Goal: Task Accomplishment & Management: Complete application form

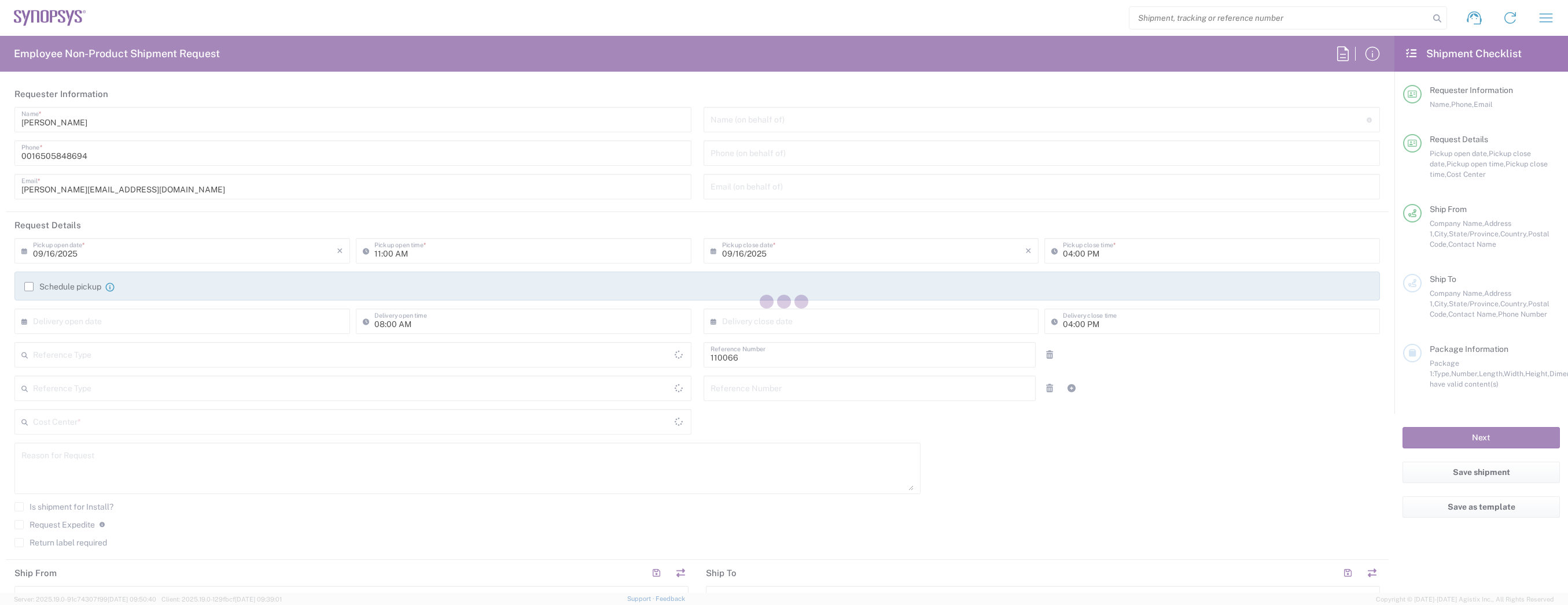
type input "[GEOGRAPHIC_DATA]"
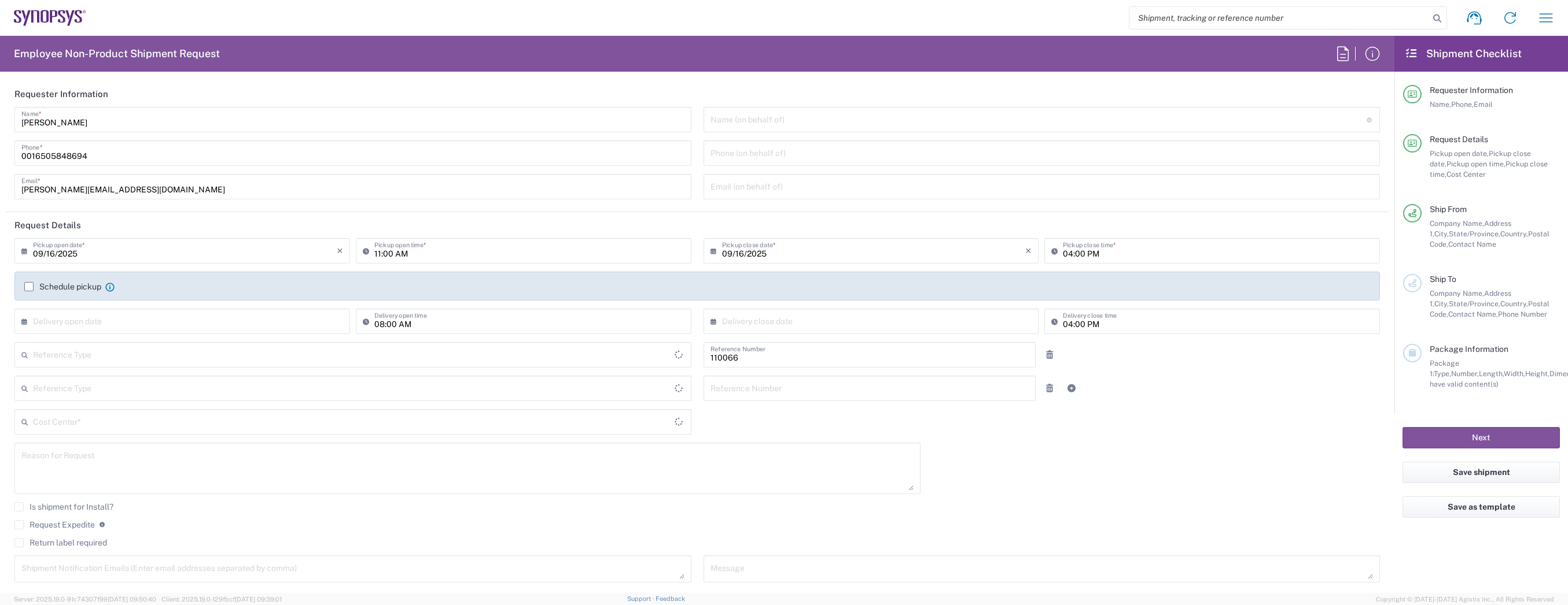
type input "Department"
type input "US01, CIO, IT, ESS2 110066"
type input "Delivered at Place"
type input "[US_STATE]"
type input "Headquarters USSV"
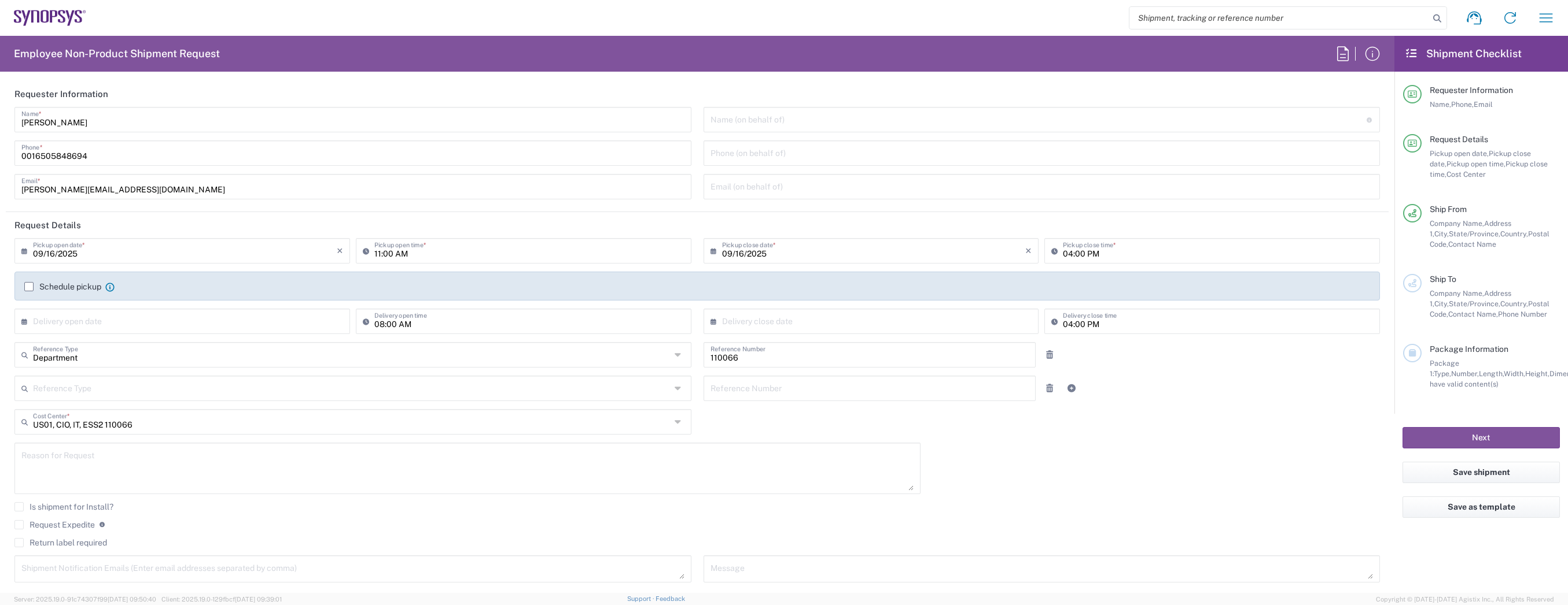
click at [204, 321] on input "text" at bounding box center [185, 321] width 304 height 21
click at [198, 408] on span "18" at bounding box center [203, 410] width 18 height 17
type input "[DATE]"
click at [739, 319] on input "text" at bounding box center [874, 321] width 304 height 21
click at [894, 411] on span "18" at bounding box center [892, 410] width 18 height 17
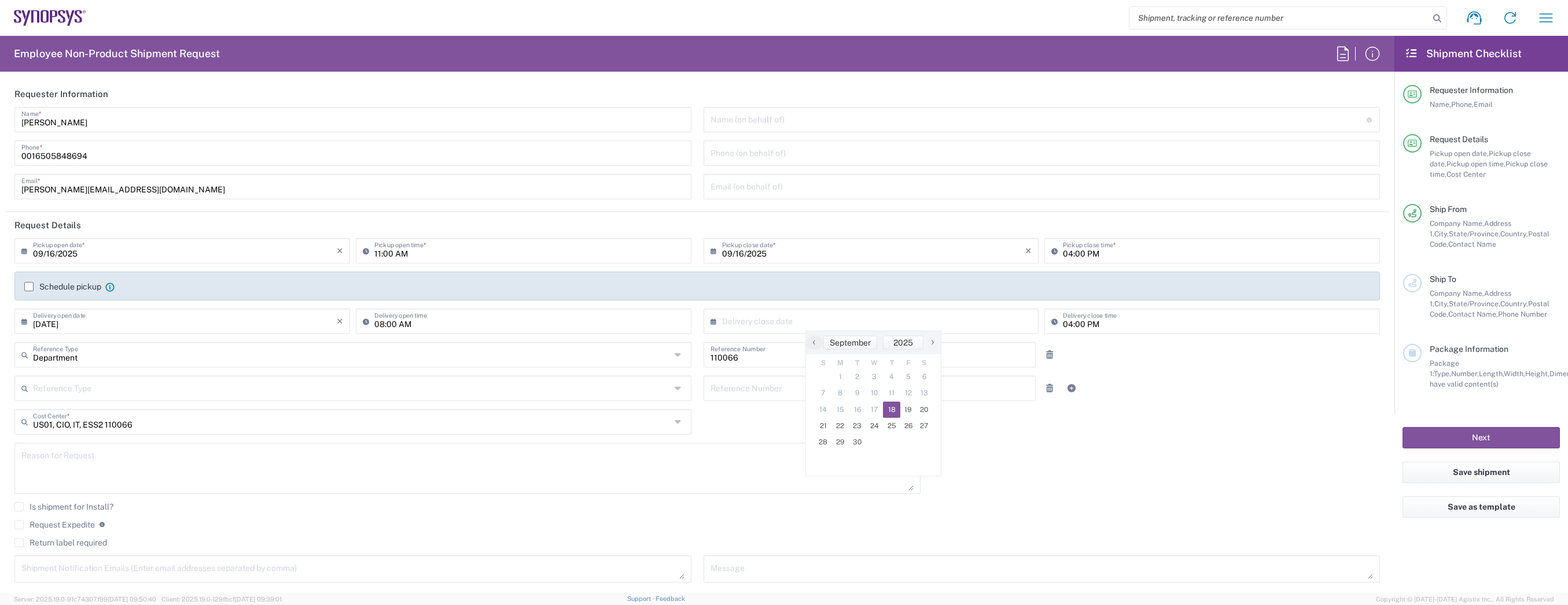
type input "[DATE]"
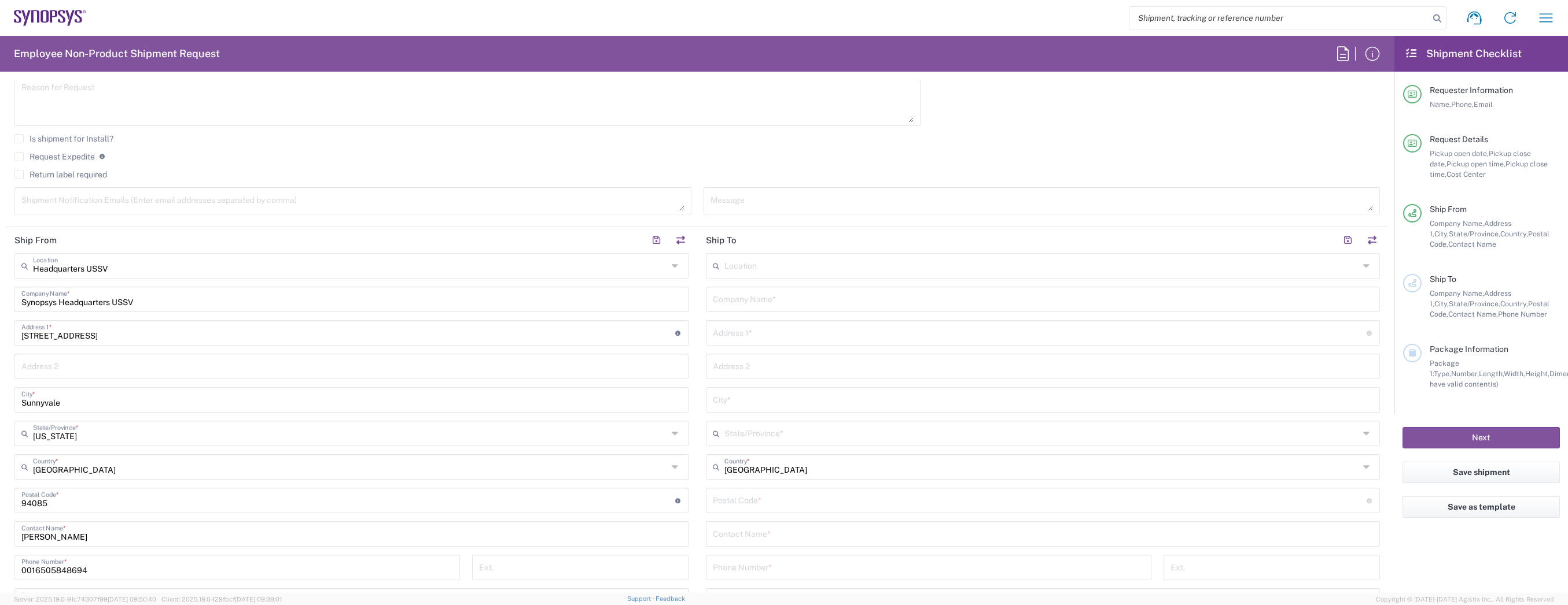
scroll to position [380, 0]
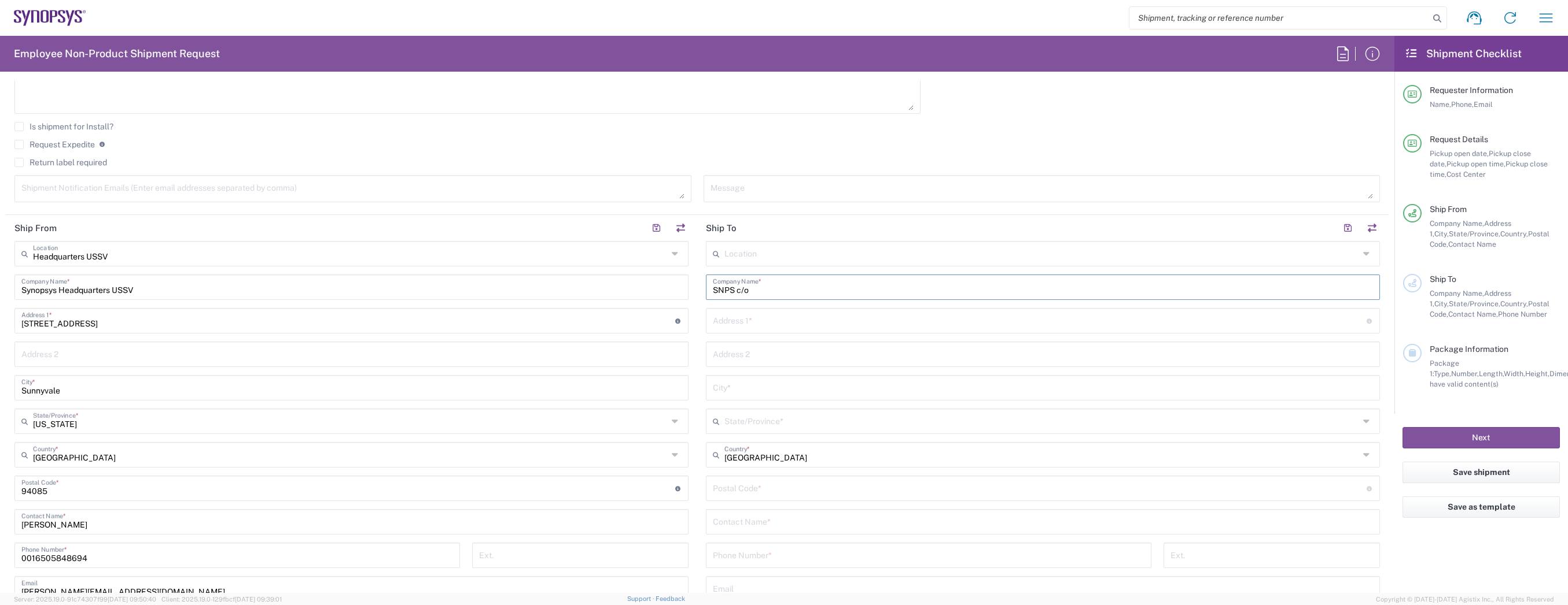
paste input "[PERSON_NAME]"
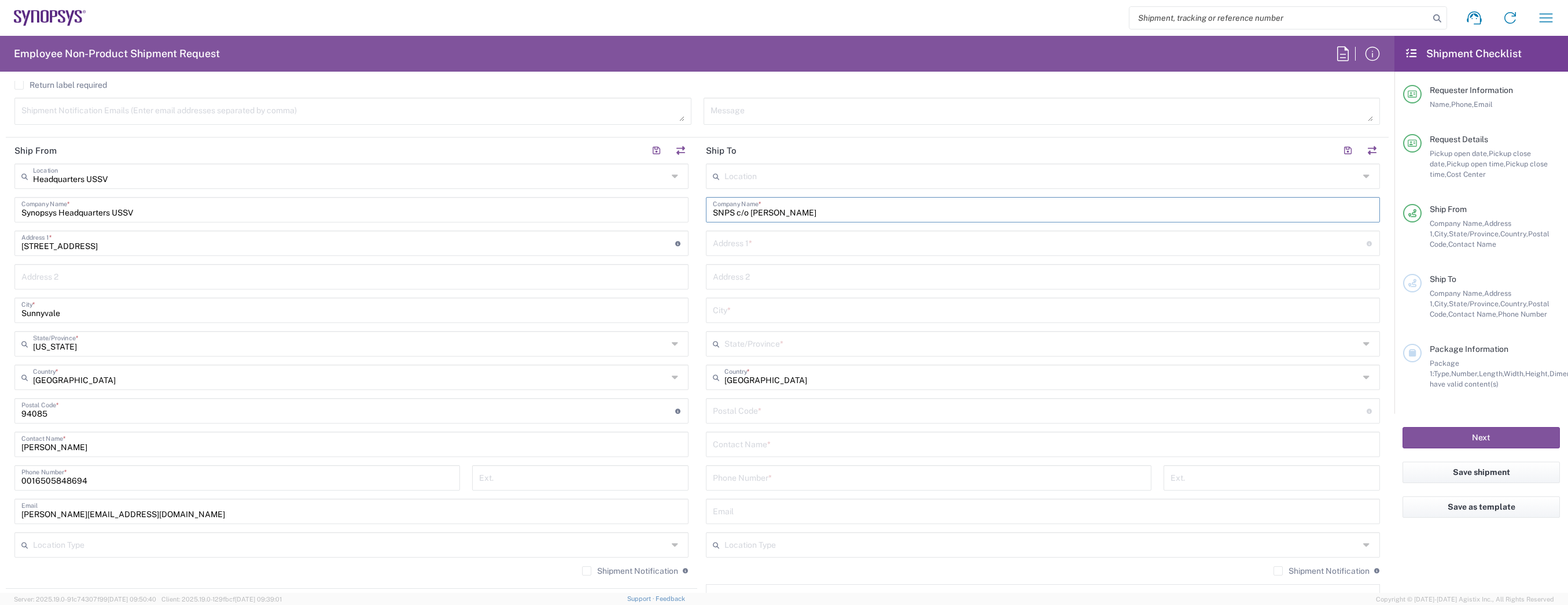
scroll to position [459, 0]
type input "SNPS c/o [PERSON_NAME]"
paste input "[PERSON_NAME]"
type input "[PERSON_NAME]"
click at [775, 246] on input "text" at bounding box center [1040, 241] width 653 height 21
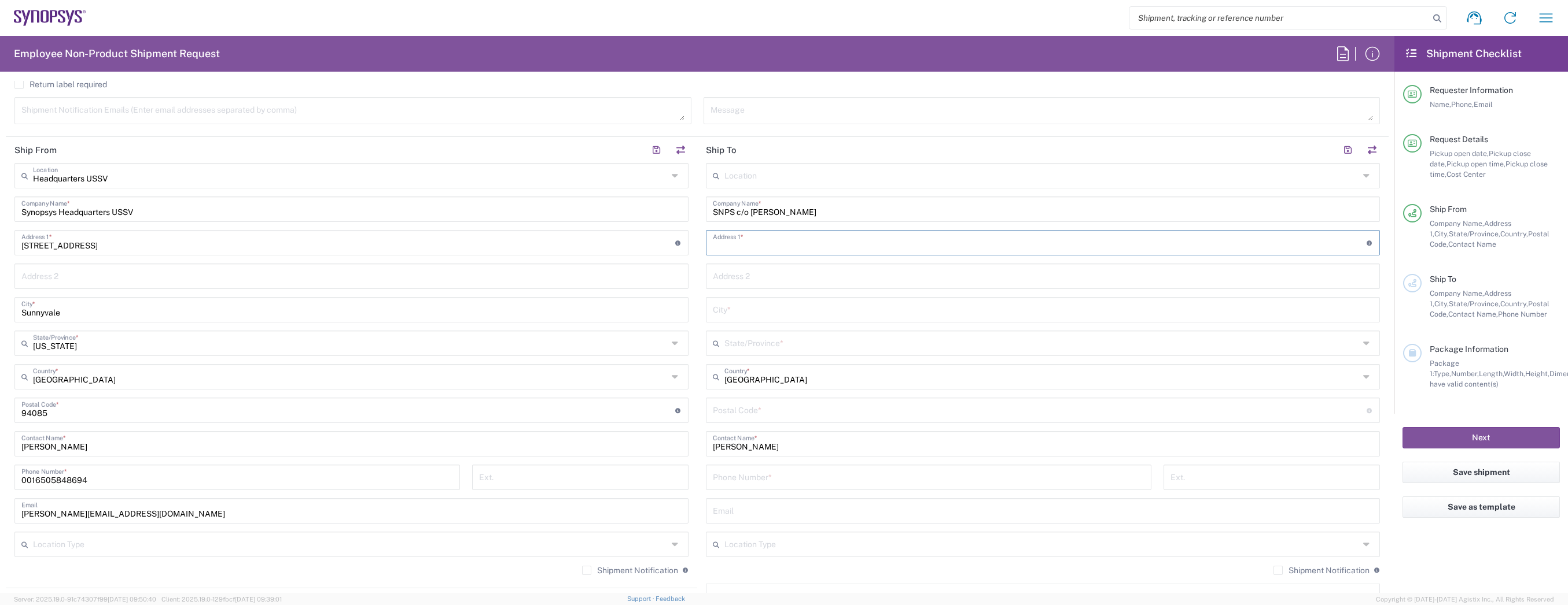
paste input "3344 [PERSON_NAME][GEOGRAPHIC_DATA]-Saline R"
type input "[STREET_ADDRESS][PERSON_NAME]"
type input "[PERSON_NAME][GEOGRAPHIC_DATA]"
click at [745, 367] on span "[US_STATE]" at bounding box center [1043, 369] width 672 height 18
type input "[US_STATE]"
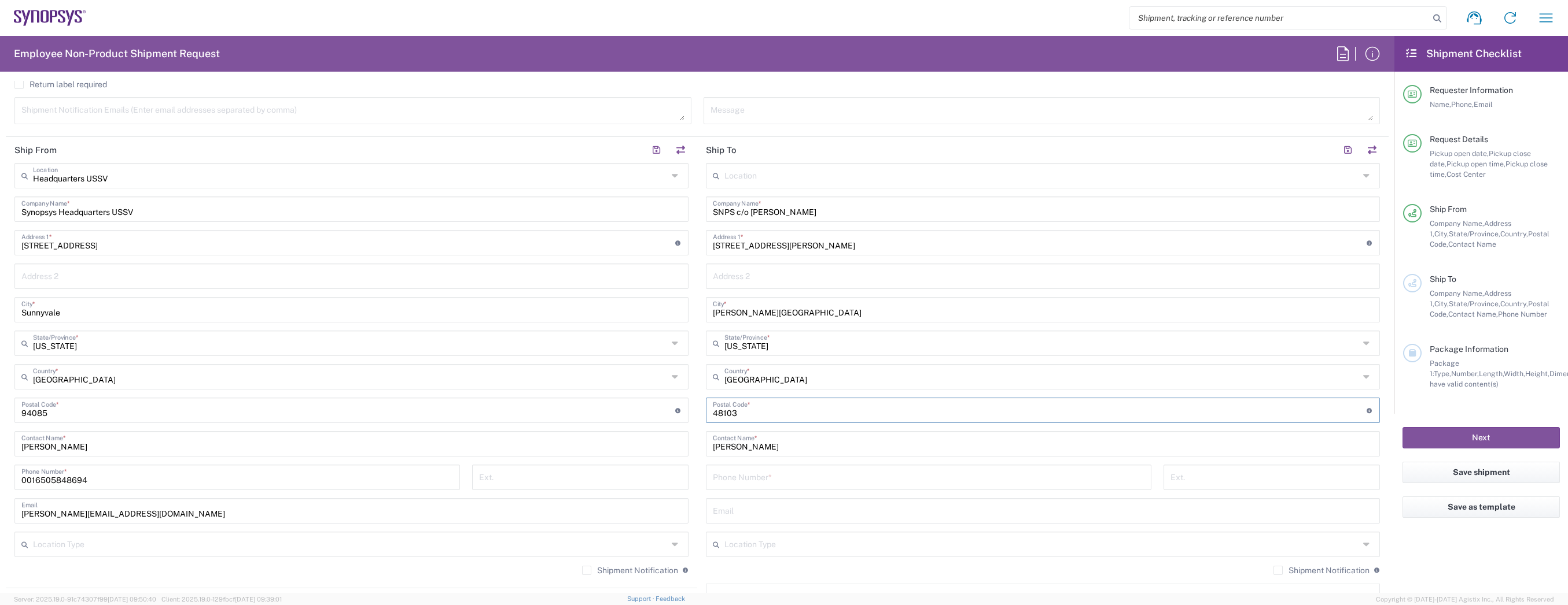
type input "48103"
paste input "734-249-1630)"
type input "[PHONE_NUMBER]"
paste input "sulee"
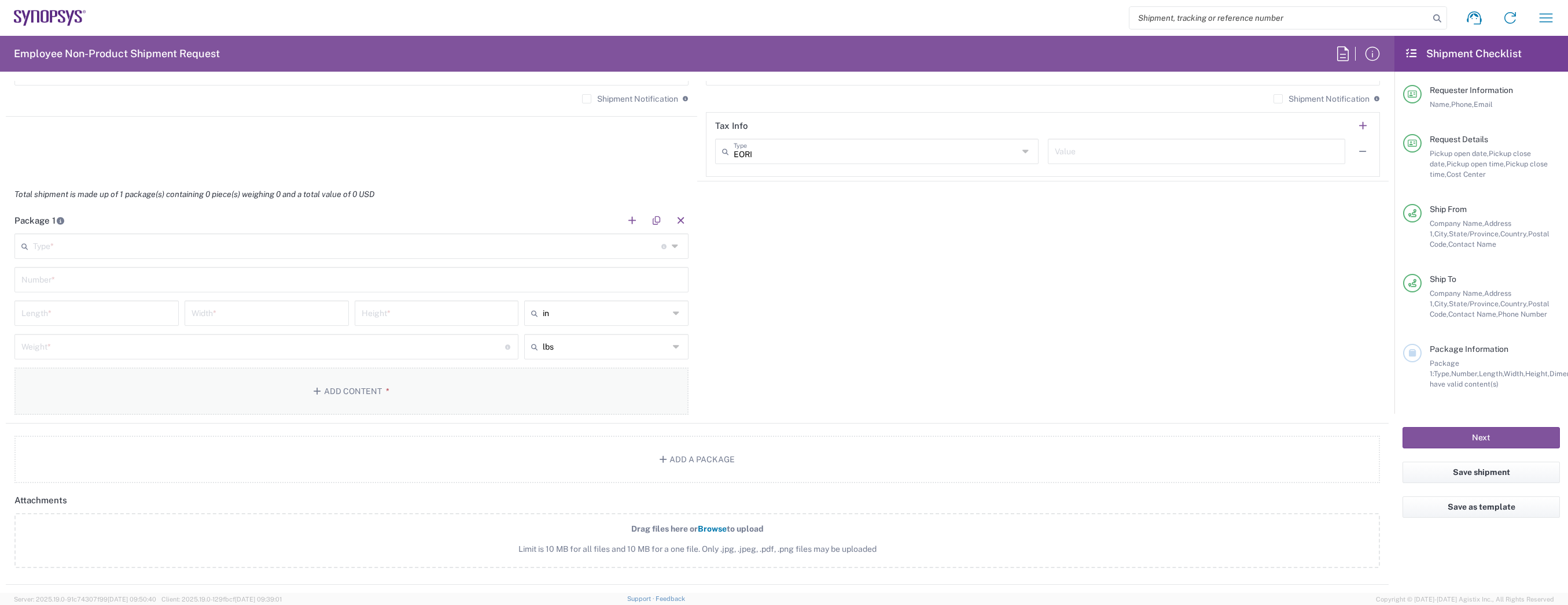
scroll to position [932, 0]
type input "[EMAIL_ADDRESS][DOMAIN_NAME]"
click at [287, 244] on input "text" at bounding box center [347, 244] width 628 height 21
click at [142, 415] on span "Cardboard Box(es)" at bounding box center [351, 422] width 672 height 18
type input "Cardboard Box(es)"
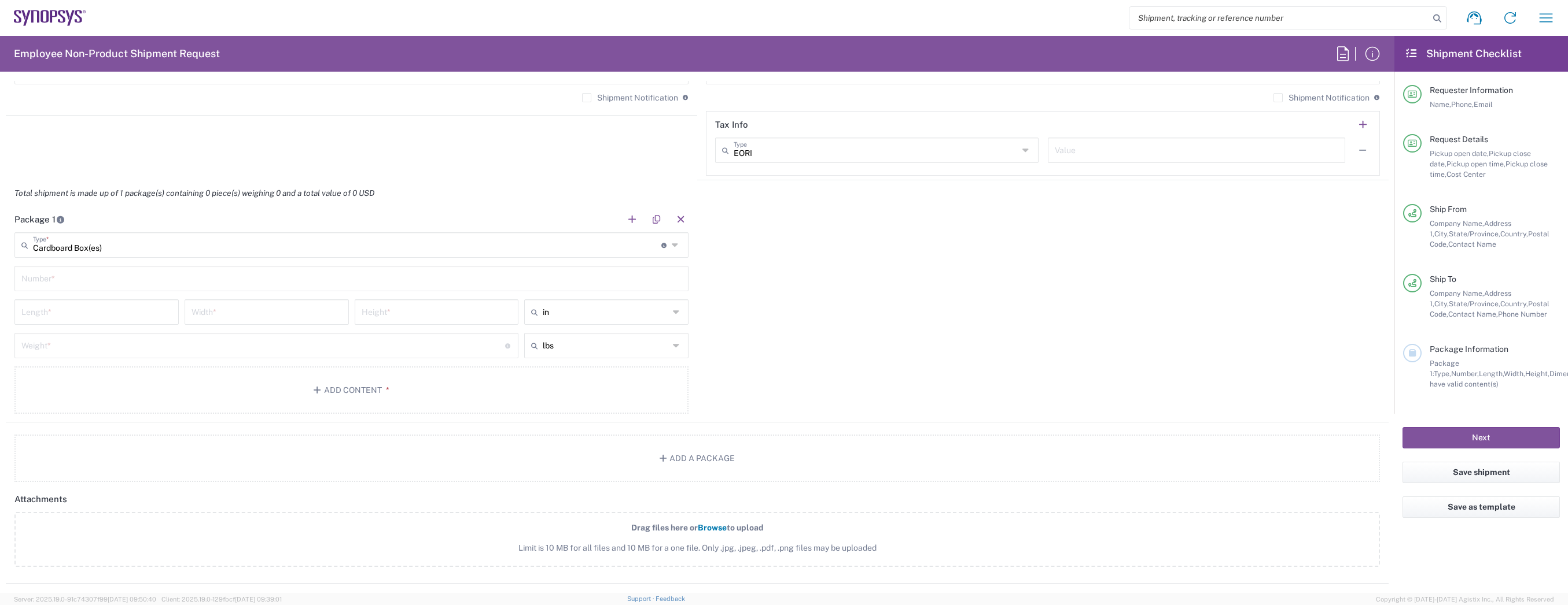
drag, startPoint x: 417, startPoint y: 279, endPoint x: 423, endPoint y: 278, distance: 6.1
click at [417, 279] on input "text" at bounding box center [351, 277] width 660 height 21
type input "1"
click at [76, 317] on input "number" at bounding box center [96, 311] width 150 height 21
type input "20"
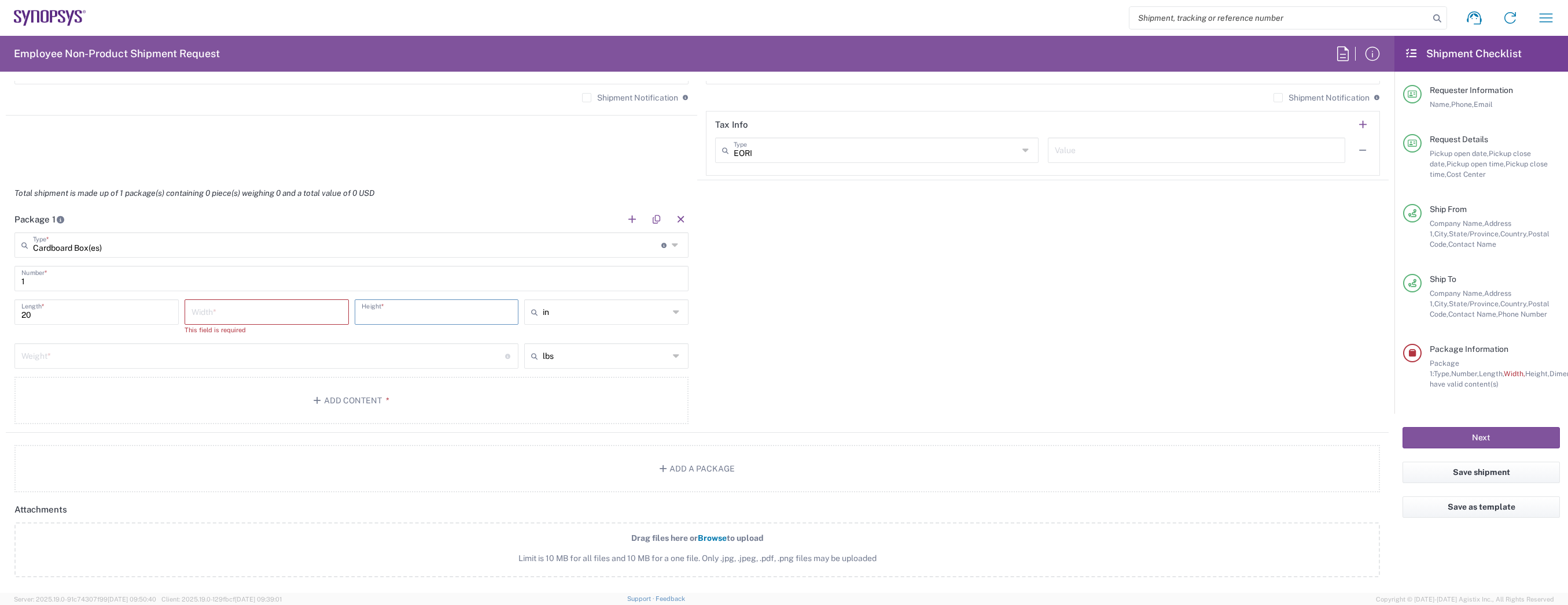
click at [222, 315] on input "number" at bounding box center [266, 311] width 150 height 21
type input "3"
type input "12"
click at [159, 342] on input "number" at bounding box center [263, 344] width 484 height 21
type input "10"
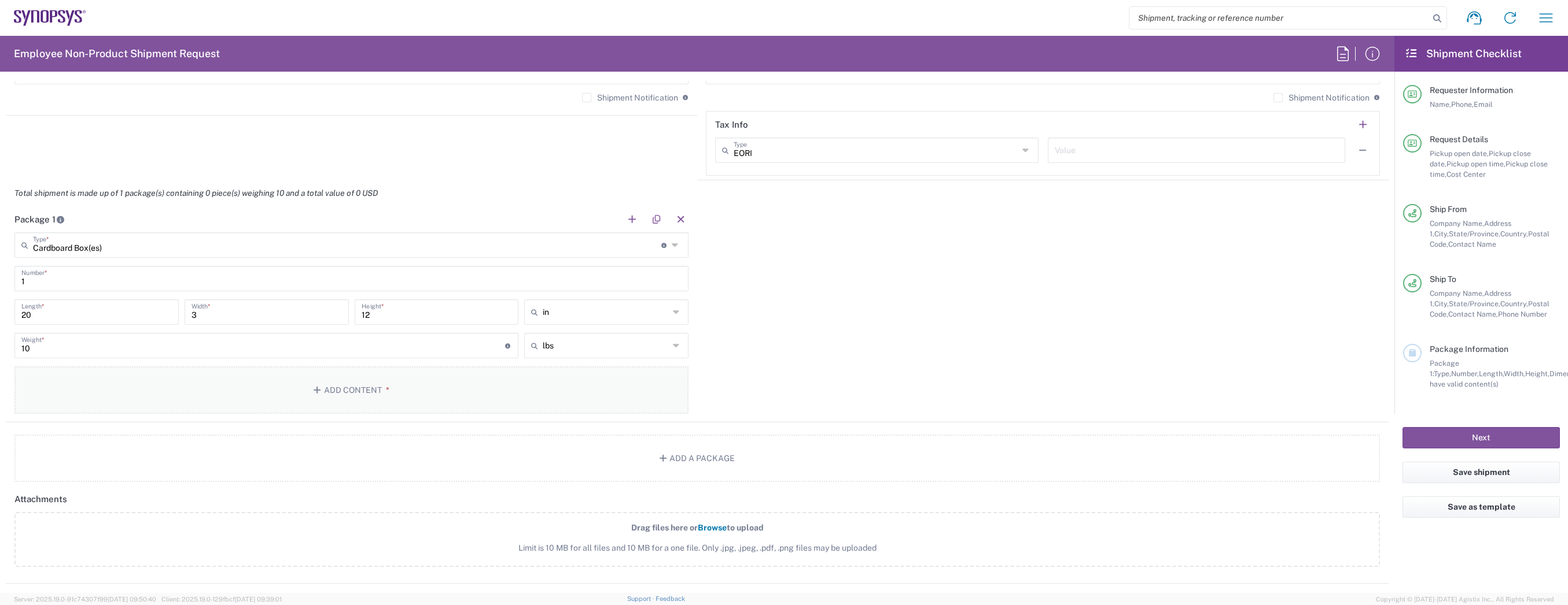
click at [191, 386] on button "Add Content *" at bounding box center [351, 390] width 674 height 47
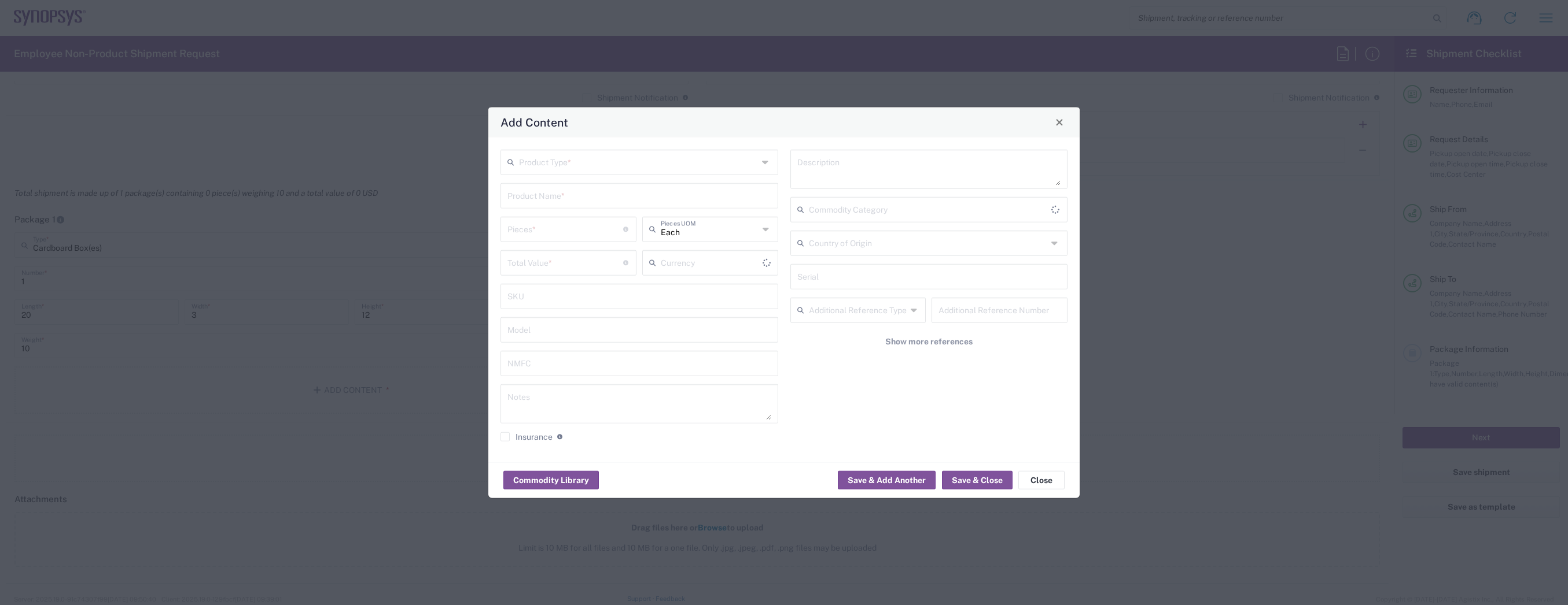
type input "US Dollar"
click at [592, 171] on input "text" at bounding box center [639, 161] width 239 height 21
click at [576, 202] on span "General Commodity" at bounding box center [639, 206] width 276 height 18
type input "General Commodity"
type input "chromebook"
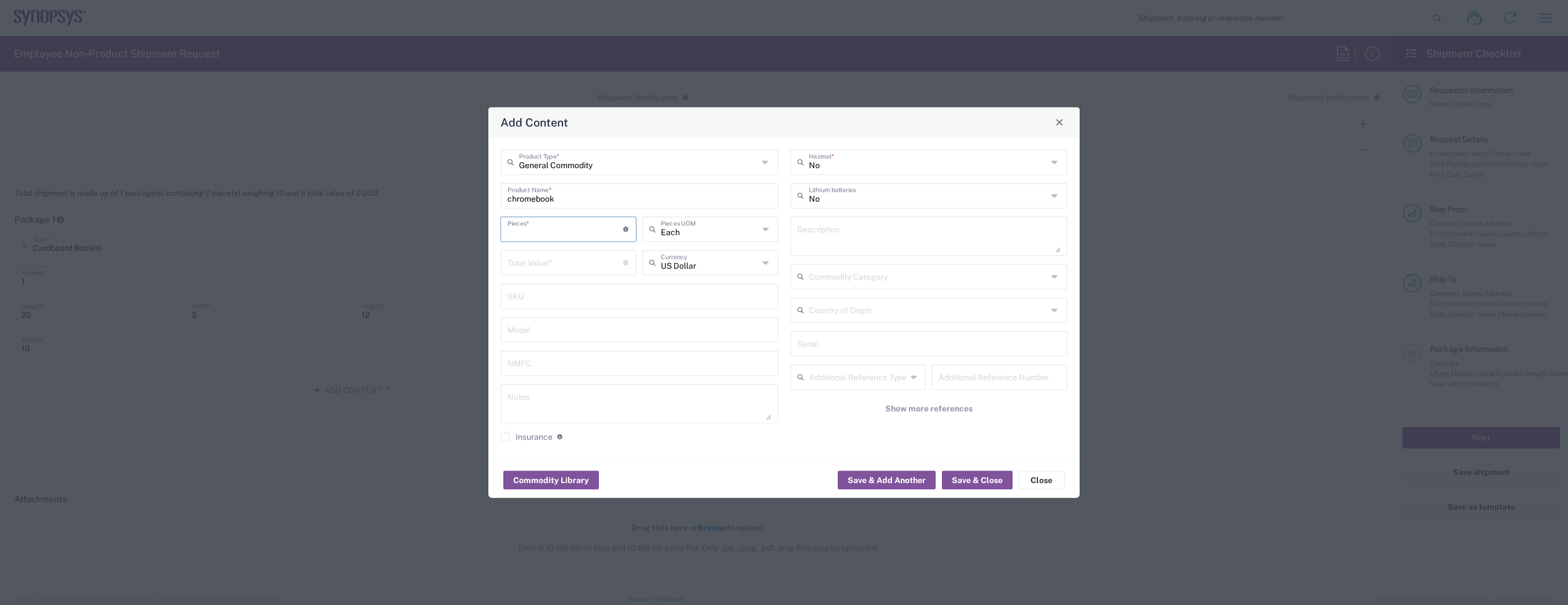
click at [572, 227] on input "number" at bounding box center [565, 227] width 116 height 21
type input "1"
click at [581, 258] on input "number" at bounding box center [565, 262] width 116 height 21
type input "800.00"
click at [979, 483] on button "Save & Close" at bounding box center [977, 480] width 71 height 19
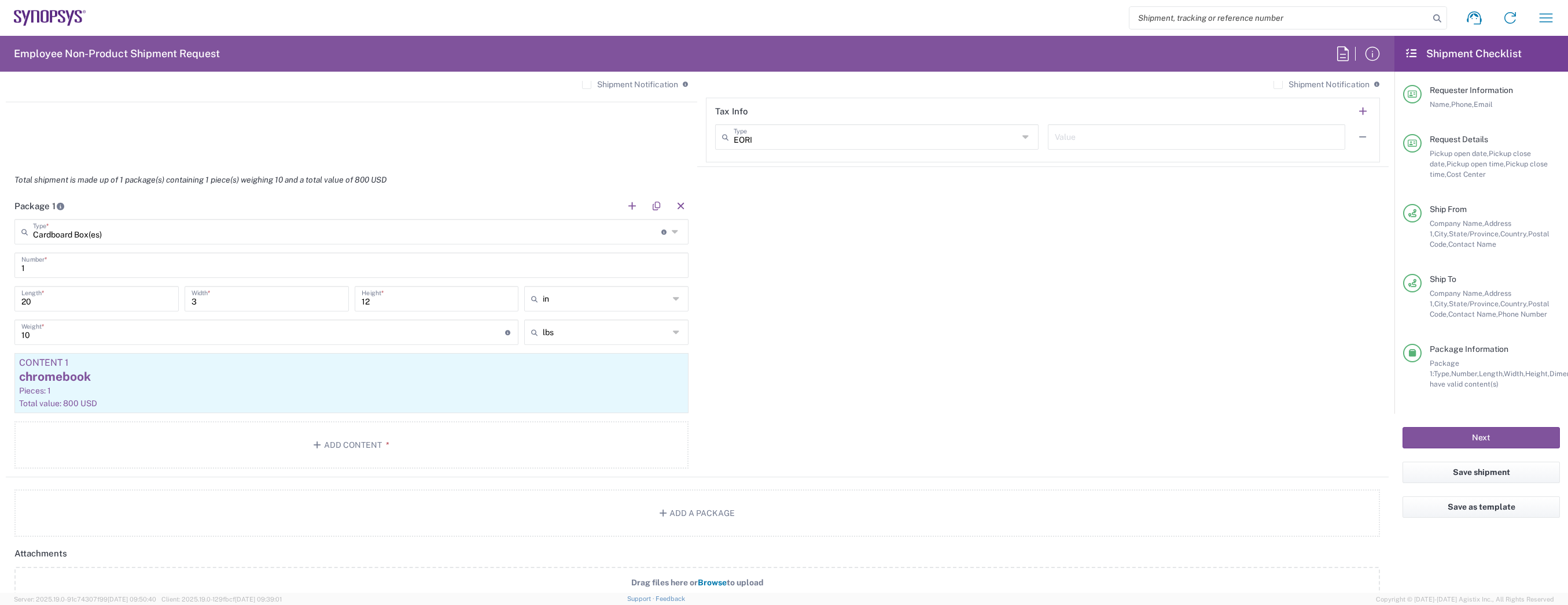
scroll to position [949, 0]
click at [1423, 436] on button "Next" at bounding box center [1481, 438] width 157 height 22
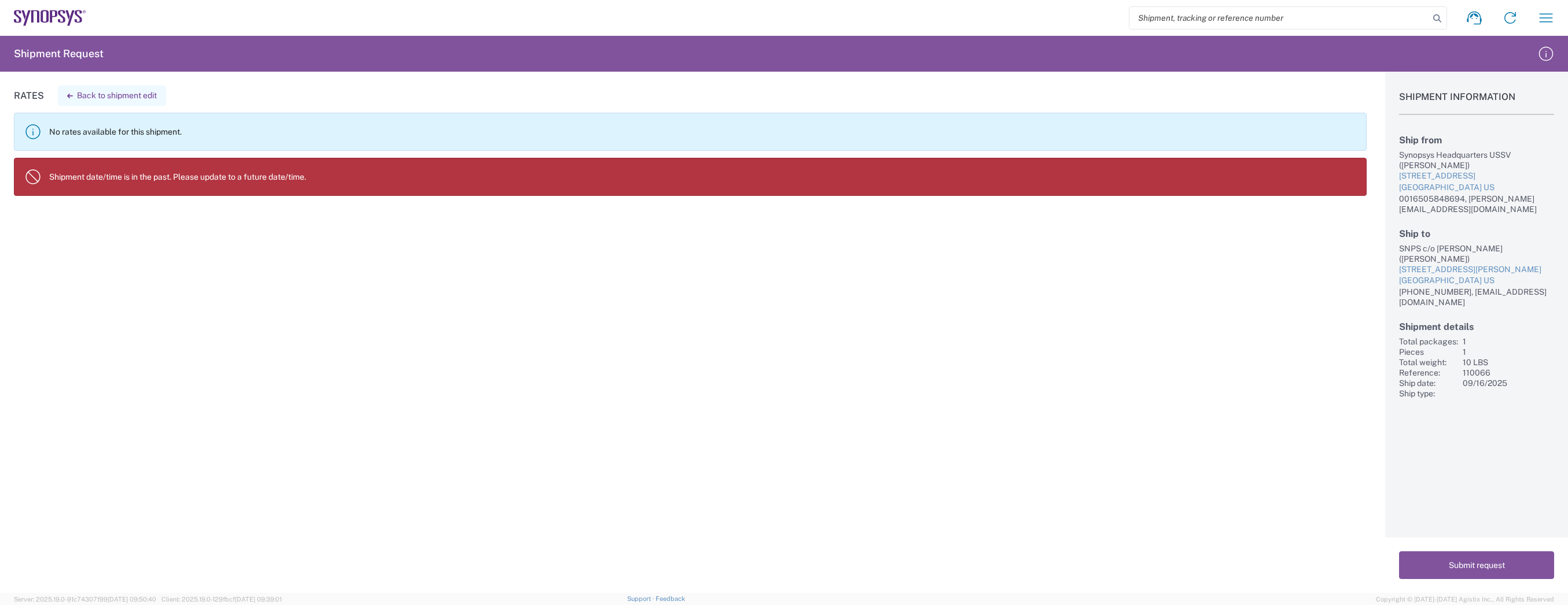
click at [146, 95] on button "Back to shipment edit" at bounding box center [112, 95] width 108 height 21
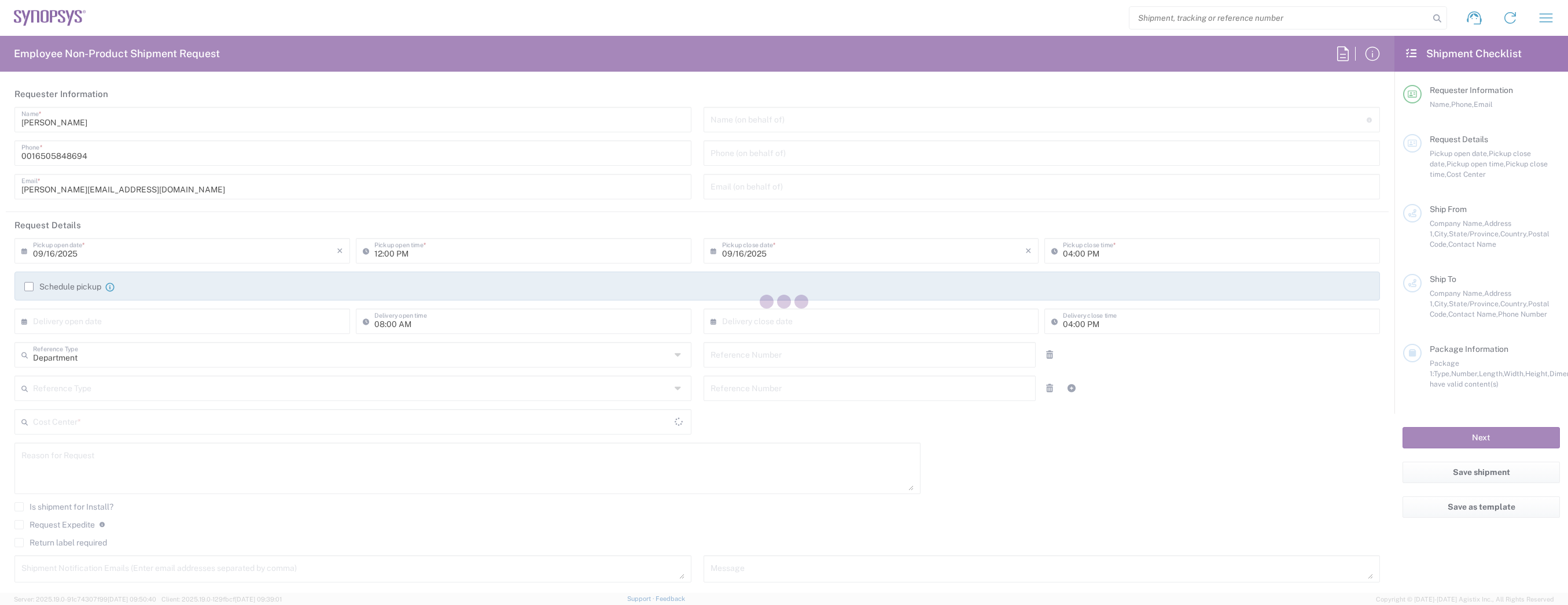
type input "11:00 AM"
type input "[DATE]"
type input "110066"
type textarea "[PERSON_NAME][EMAIL_ADDRESS][DOMAIN_NAME]"
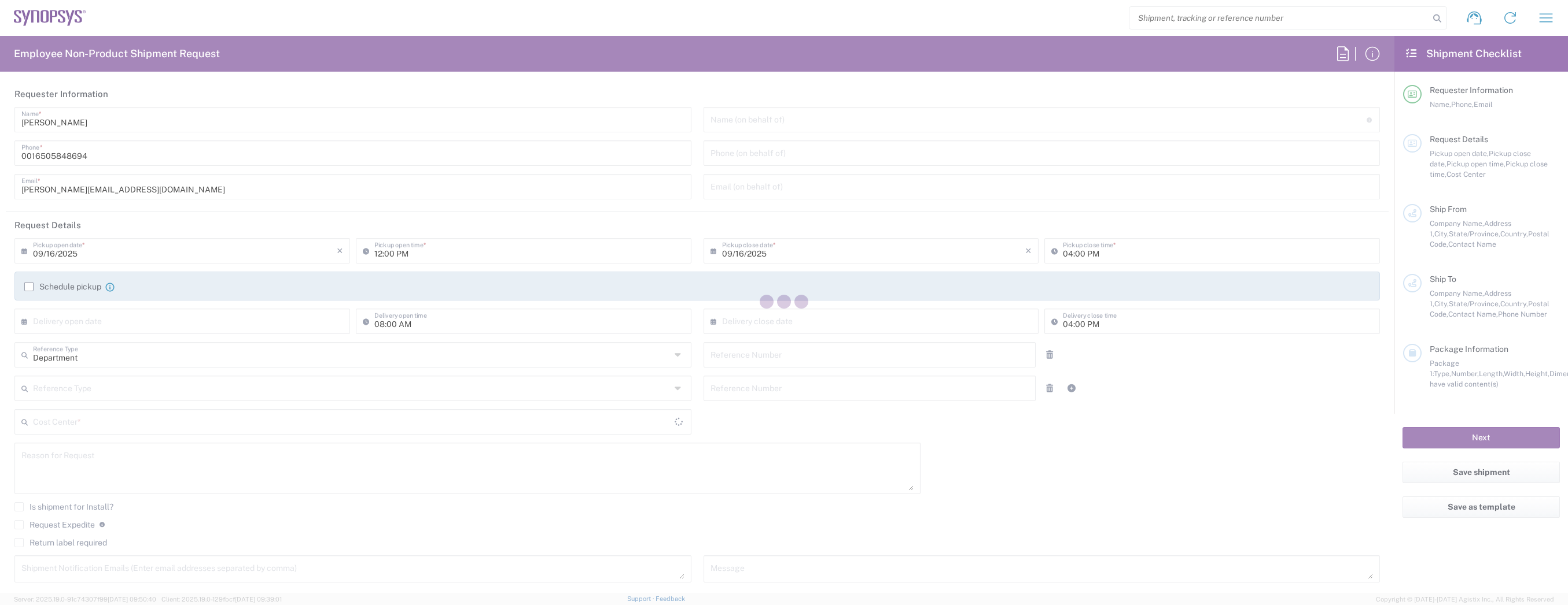
type input "Headquarters USSV"
type input "Synopsys Headquarters USSV"
type input "[STREET_ADDRESS]"
type input "Sunnyvale"
type input "[US_STATE]"
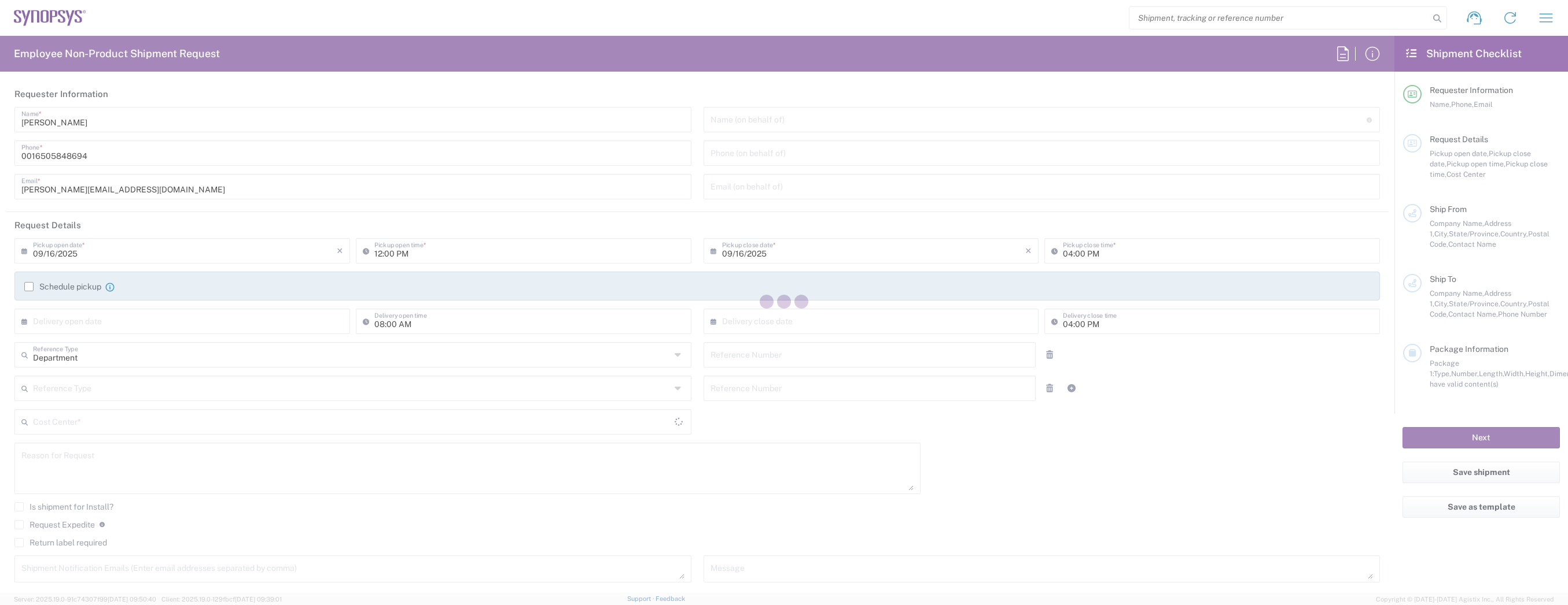
type input "94085"
type input "[PERSON_NAME]"
type input "0016505848694"
type input "[PERSON_NAME][EMAIL_ADDRESS][DOMAIN_NAME]"
type input "SNPS c/o [PERSON_NAME]"
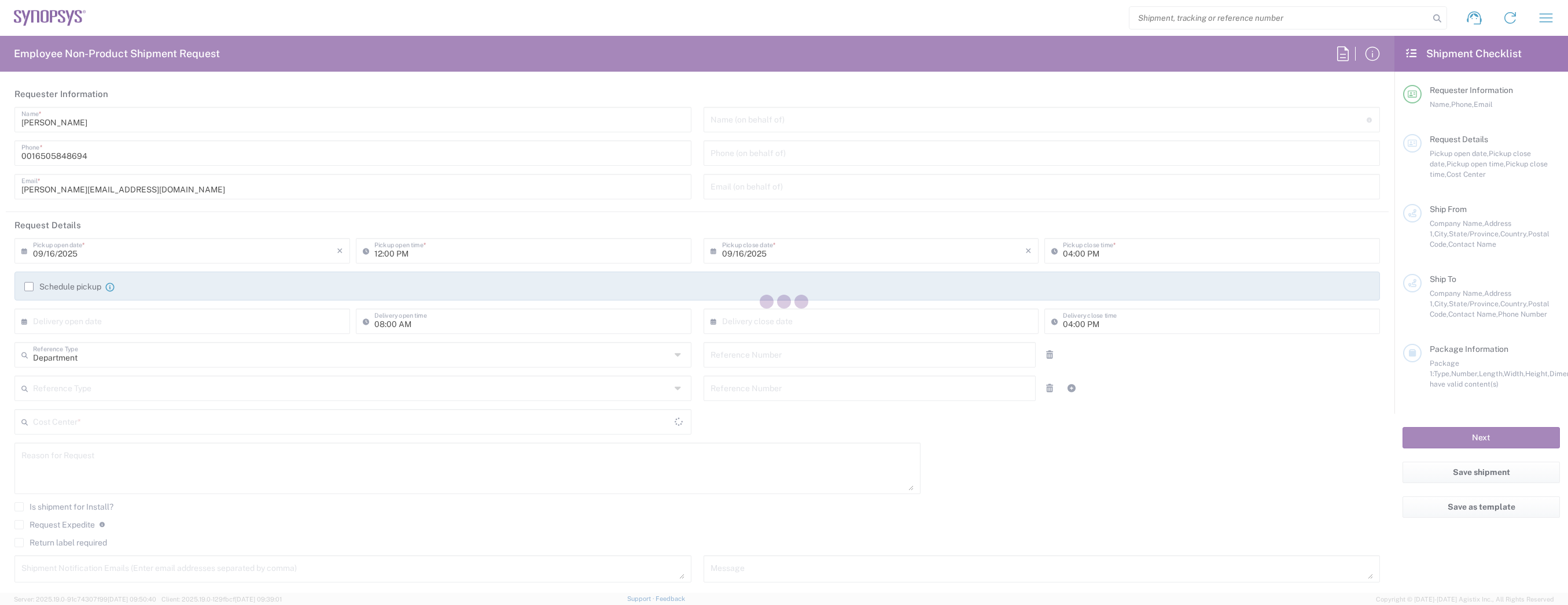
type input "[STREET_ADDRESS][PERSON_NAME]"
type input "[PERSON_NAME][GEOGRAPHIC_DATA]"
type input "[US_STATE]"
type input "48103"
type input "[PERSON_NAME]"
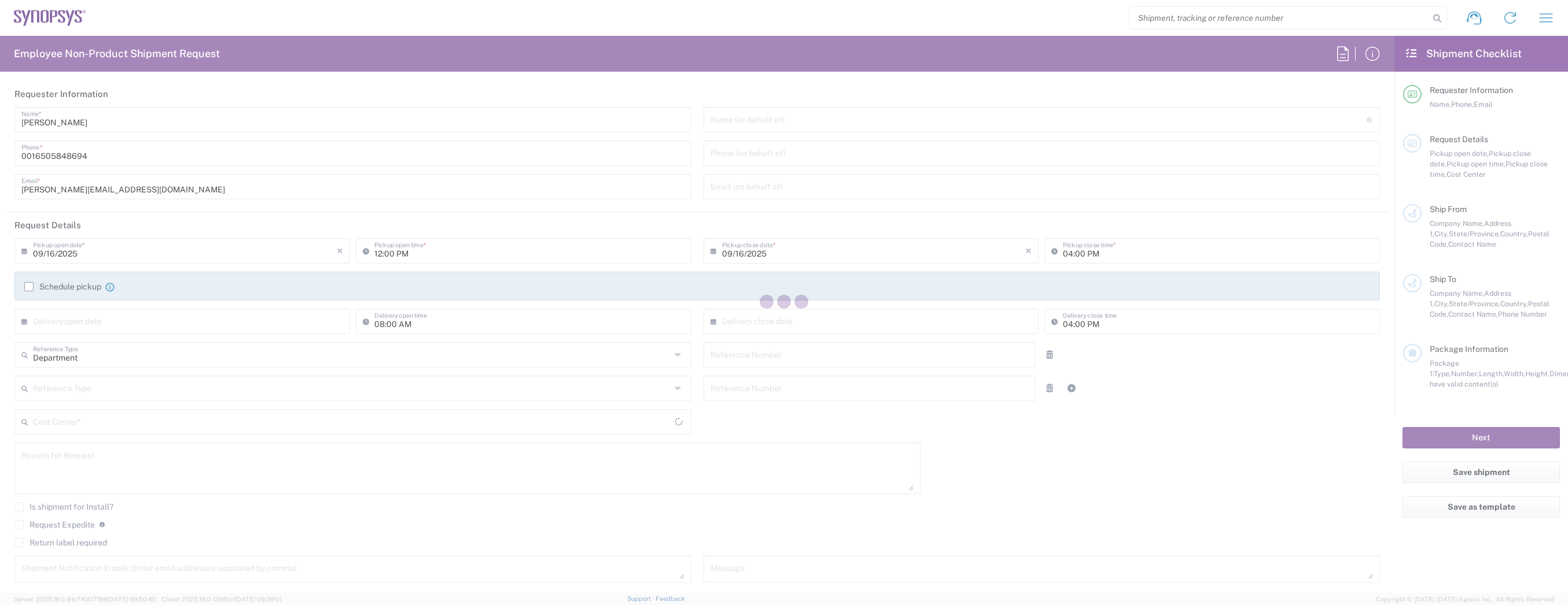
type input "[PHONE_NUMBER]"
type input "[EMAIL_ADDRESS][DOMAIN_NAME]"
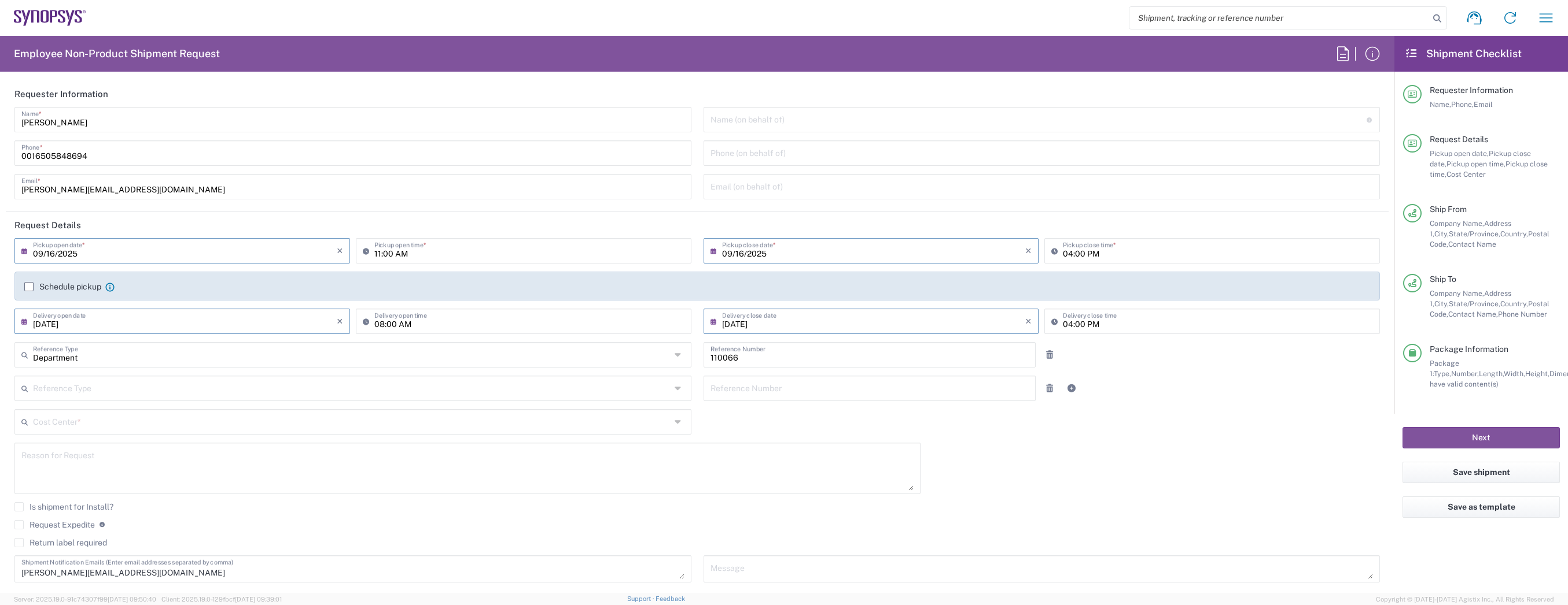
type input "Cardboard Box(es)"
type input "US01, CIO, IT, ESS2 110066"
click at [265, 321] on input "[DATE]" at bounding box center [185, 321] width 304 height 21
click at [218, 409] on span "19" at bounding box center [219, 410] width 17 height 17
type input "[DATE]"
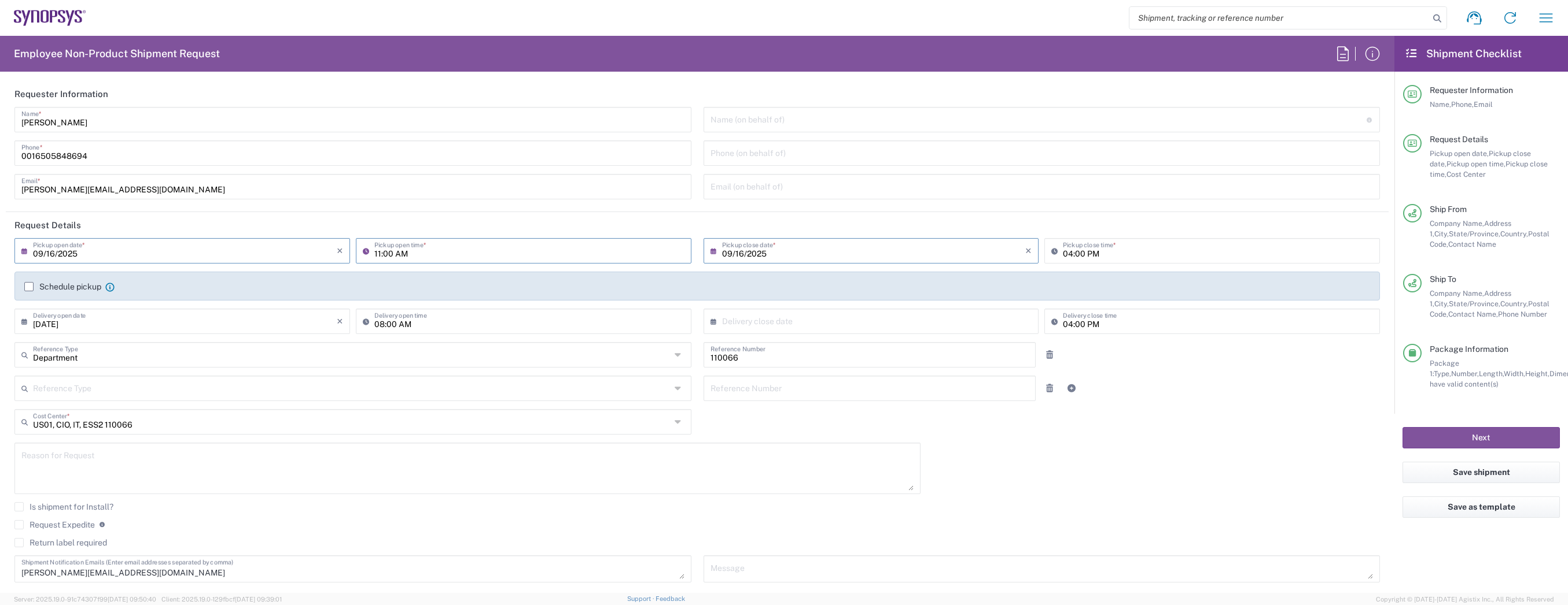
click at [380, 256] on input "11:00 AM" at bounding box center [530, 250] width 310 height 21
type input "12:00 AM"
click at [843, 320] on input "text" at bounding box center [874, 321] width 304 height 21
click at [932, 317] on input "text" at bounding box center [874, 321] width 304 height 21
click at [931, 321] on input "text" at bounding box center [874, 321] width 304 height 21
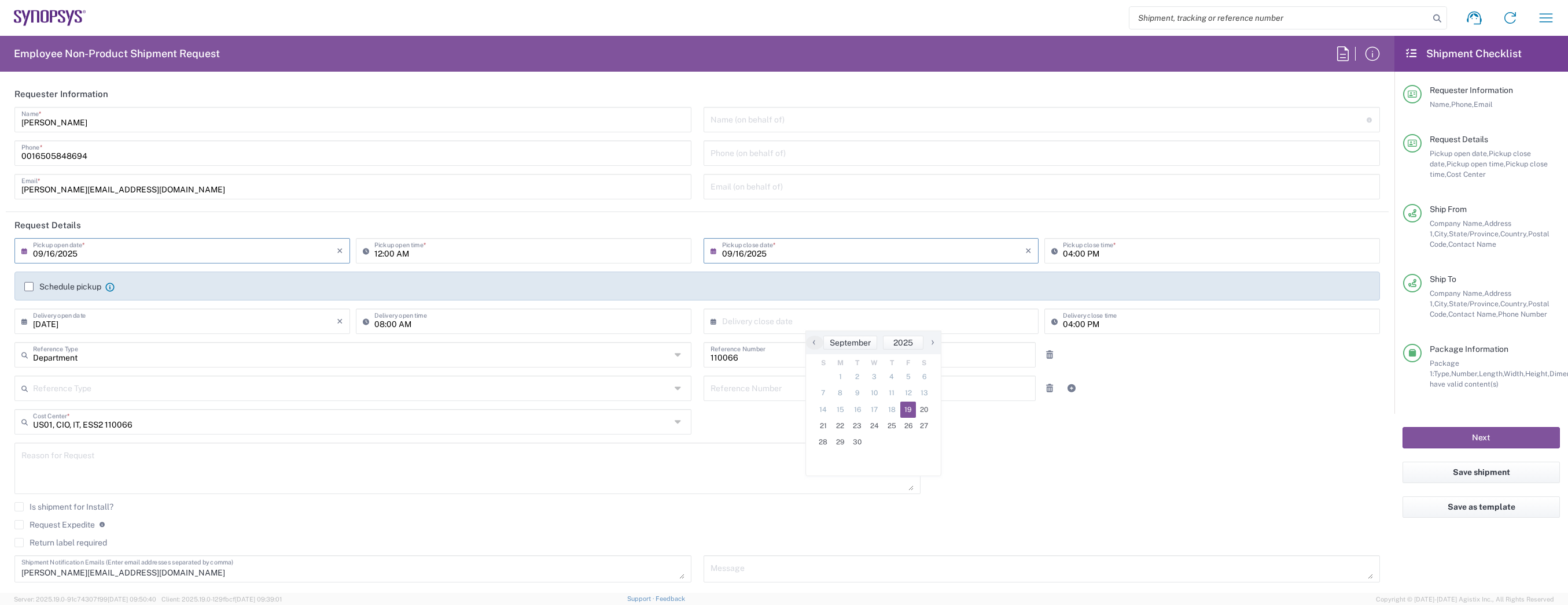
click at [914, 408] on span "19" at bounding box center [909, 410] width 17 height 17
type input "[DATE]"
click at [1489, 434] on button "Next" at bounding box center [1481, 438] width 157 height 22
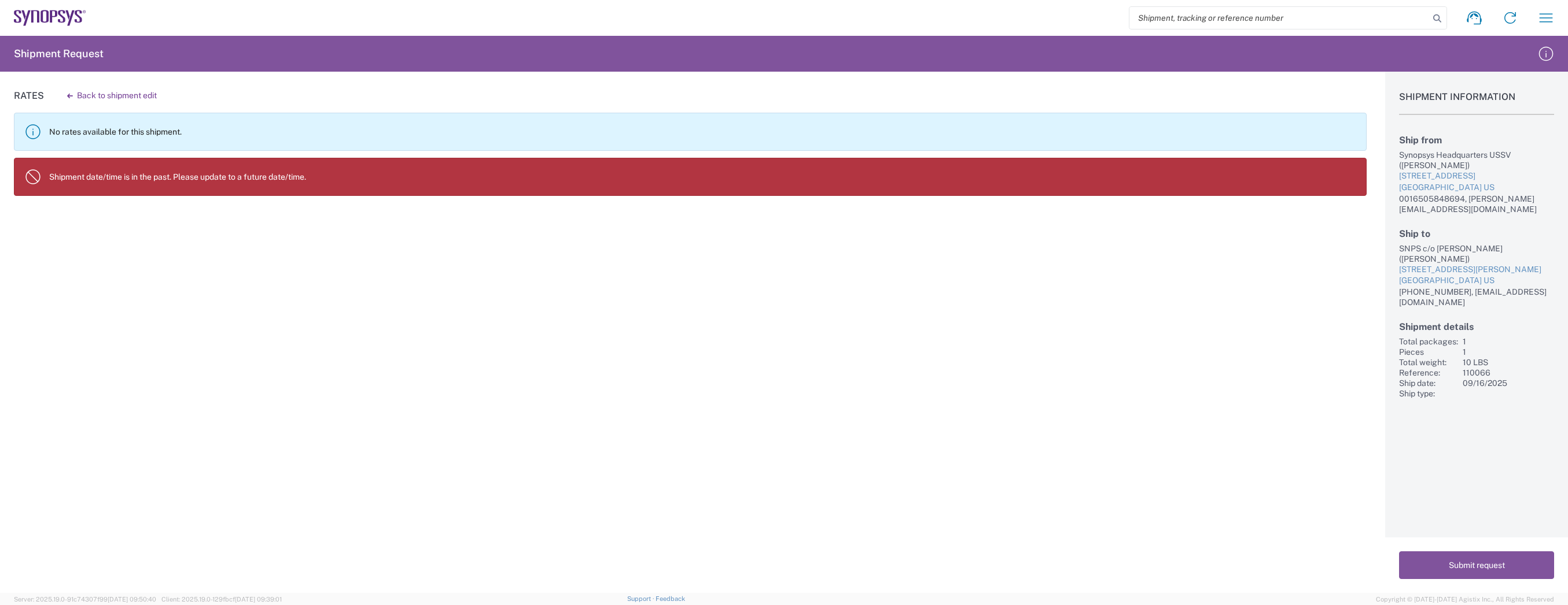
click at [99, 94] on button "Back to shipment edit" at bounding box center [112, 95] width 108 height 21
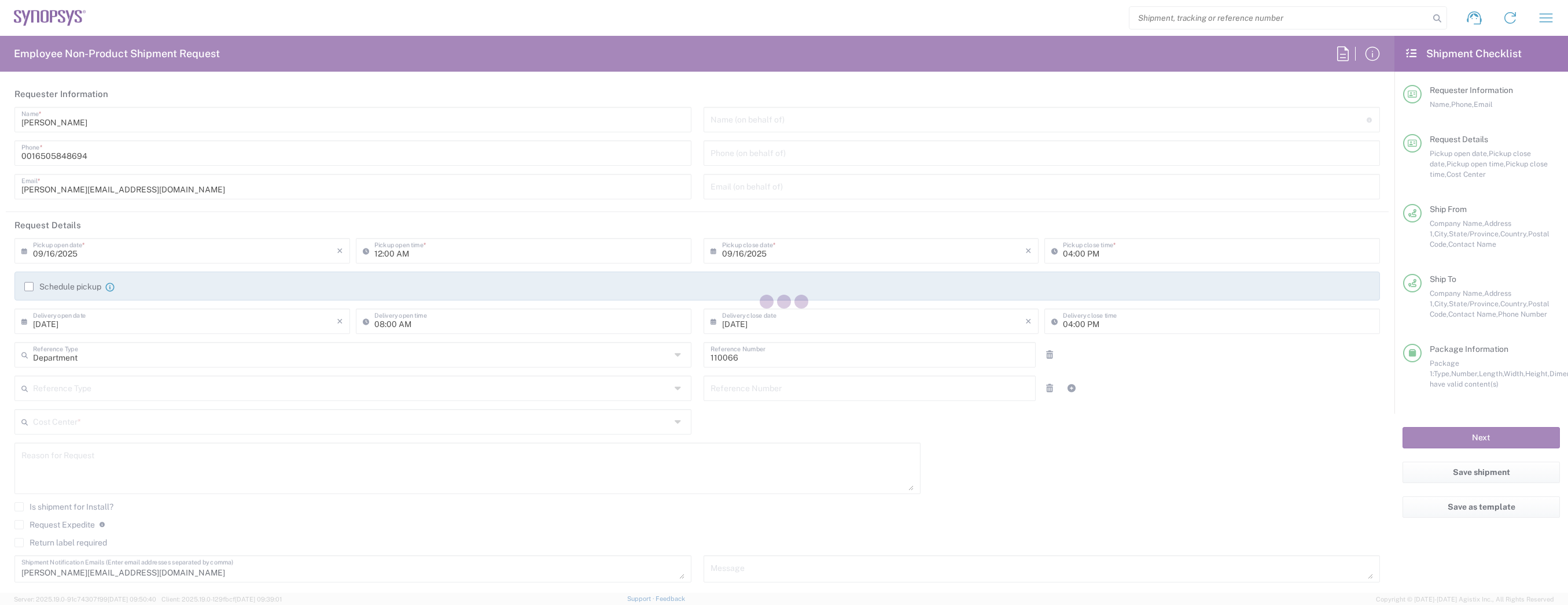
type input "[US_STATE]"
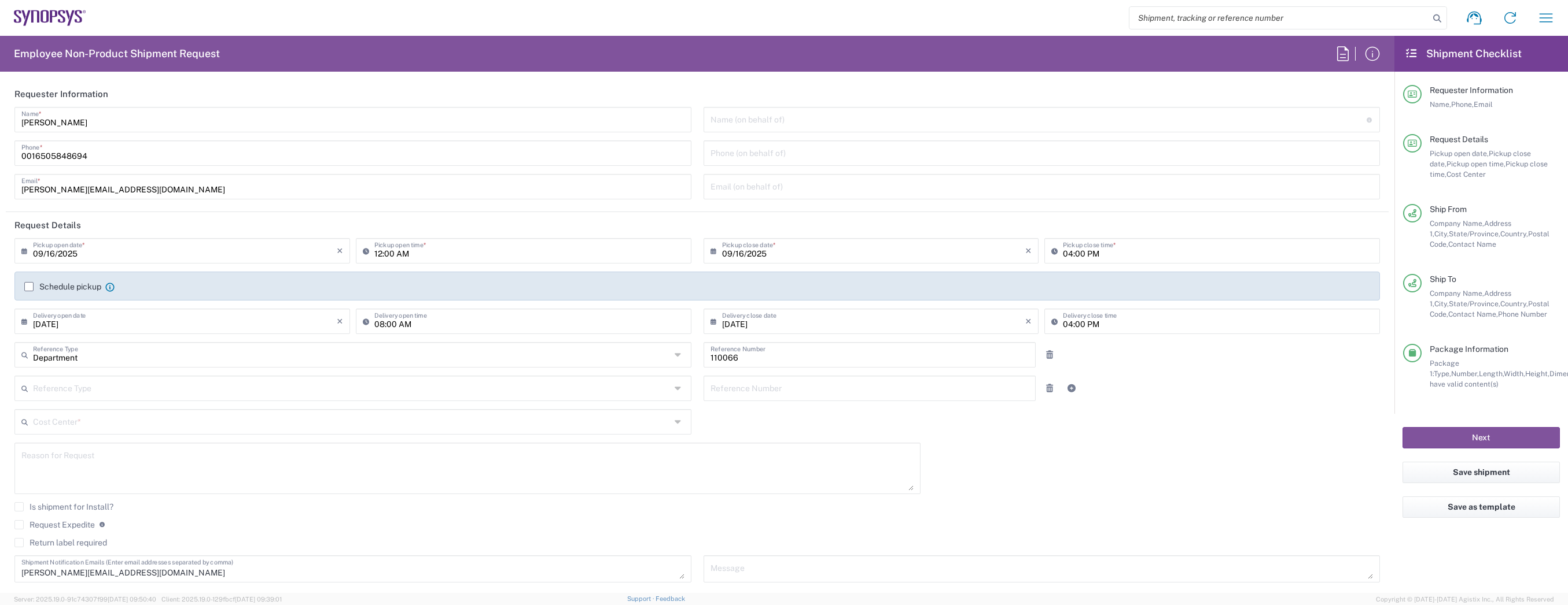
type input "Cardboard Box(es)"
type input "US01, CIO, IT, ESS2 110066"
click at [227, 252] on input "09/16/2025" at bounding box center [185, 250] width 304 height 21
click at [185, 342] on span "17" at bounding box center [185, 339] width 18 height 17
type input "09/17/2025"
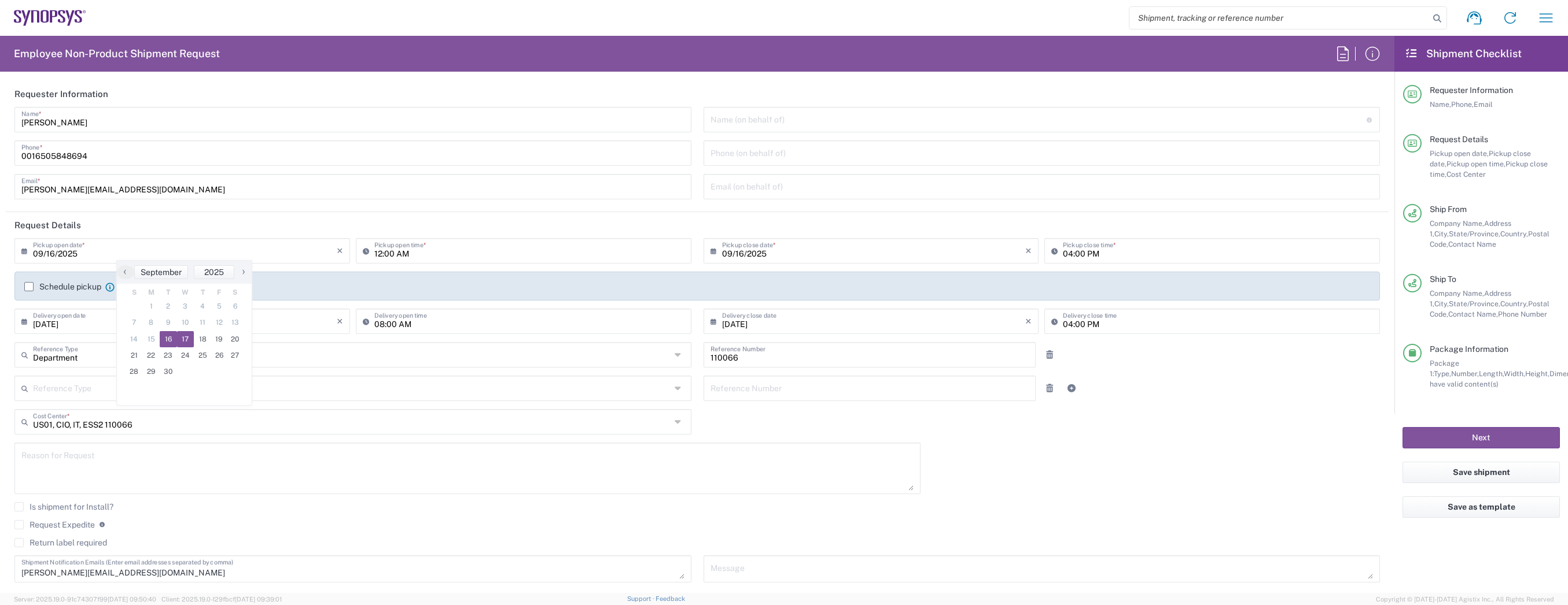
type input "09/17/2025"
click at [1449, 433] on button "Next" at bounding box center [1481, 438] width 157 height 22
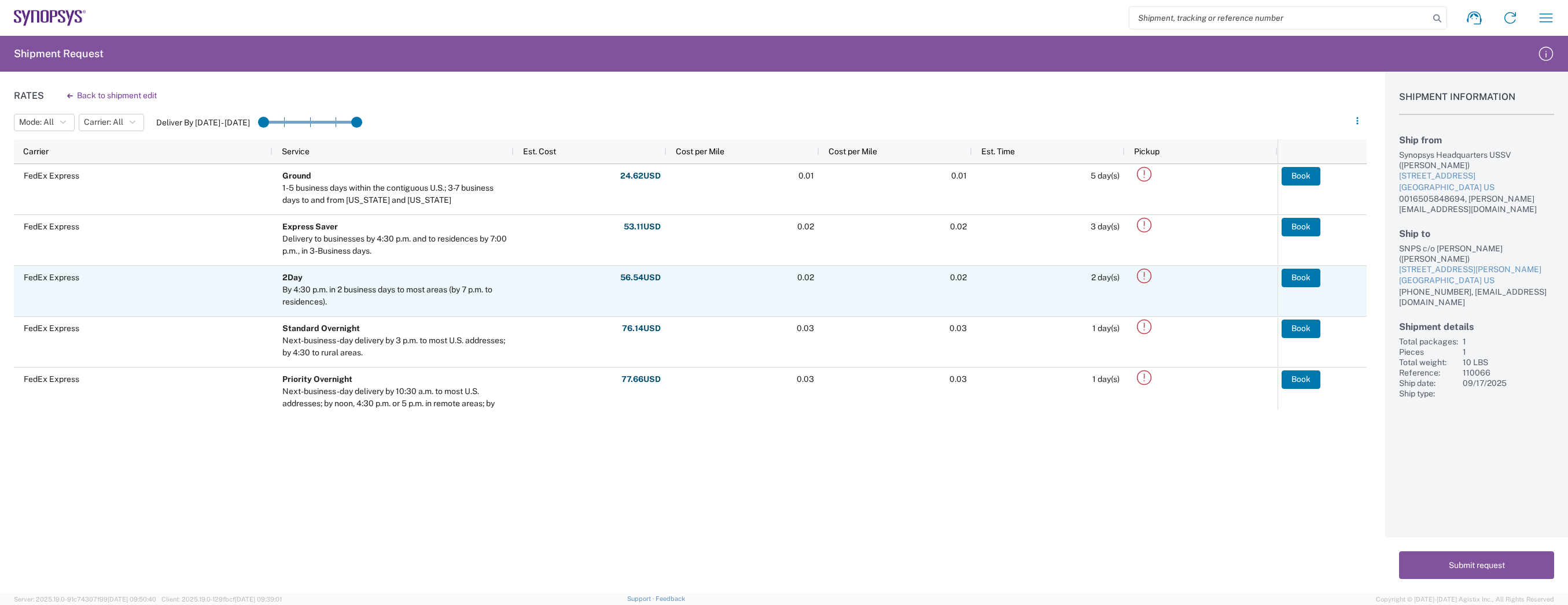
click at [1304, 278] on button "Book" at bounding box center [1301, 277] width 39 height 19
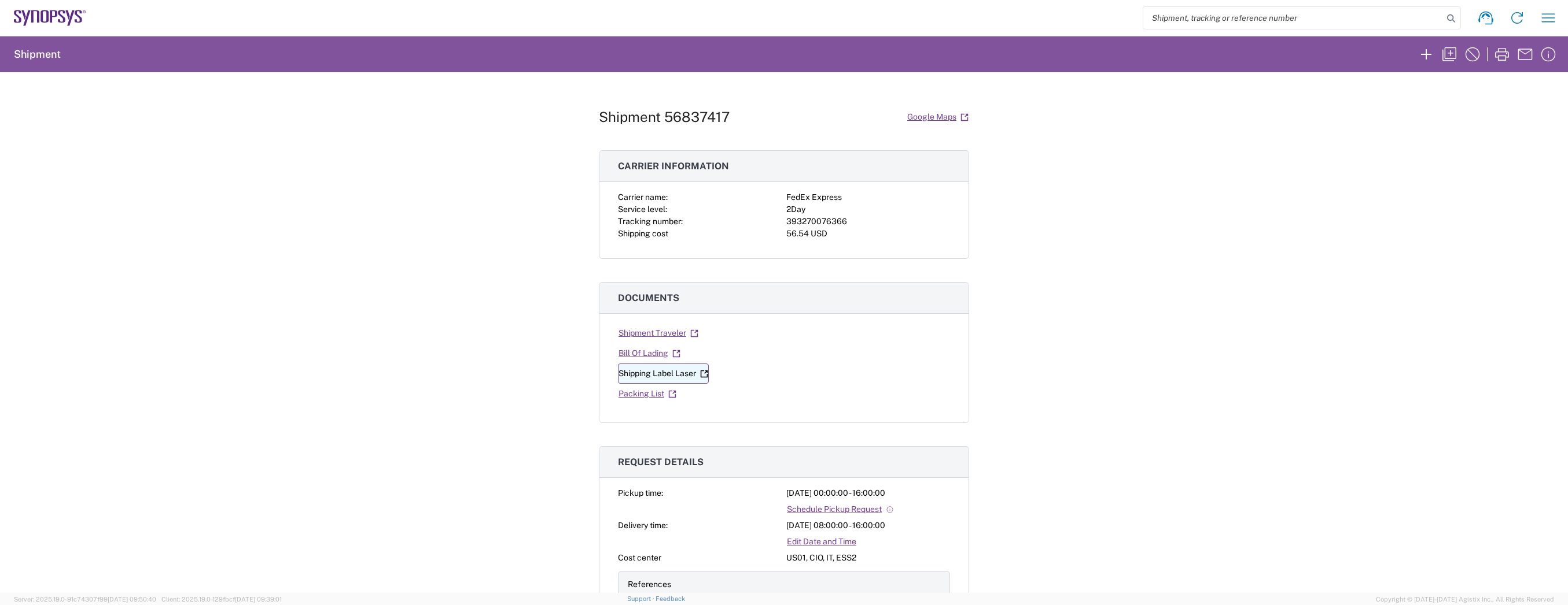
click at [648, 376] on link "Shipping Label Laser" at bounding box center [663, 374] width 91 height 21
click at [643, 374] on link "Shipping Label Laser" at bounding box center [663, 374] width 91 height 21
